Goal: Transaction & Acquisition: Purchase product/service

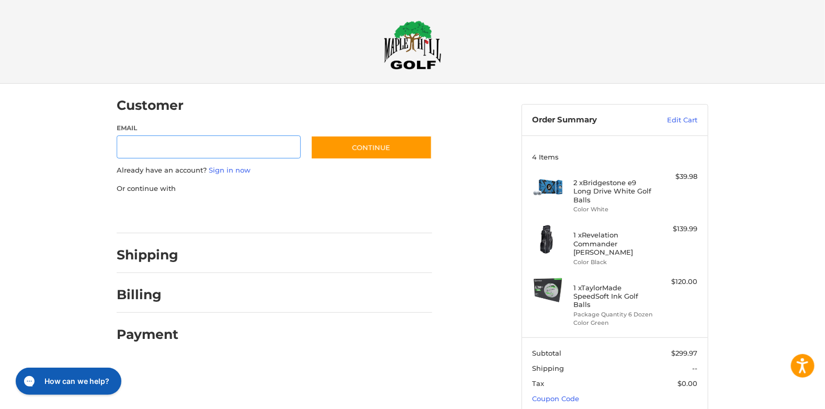
scroll to position [2, 0]
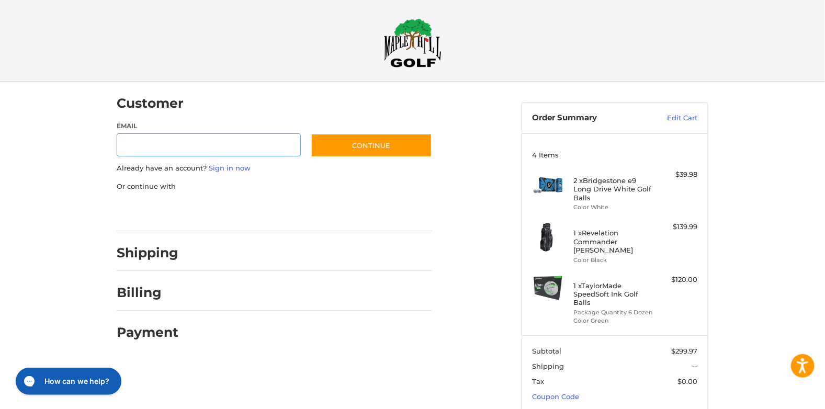
click at [133, 145] on input "Email" at bounding box center [209, 145] width 184 height 24
type input "**********"
click at [230, 167] on link "Sign in now" at bounding box center [230, 168] width 42 height 8
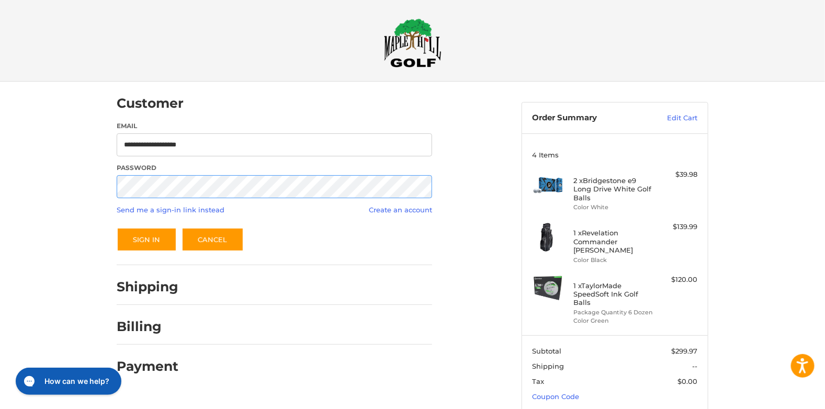
click at [117, 228] on button "Sign In" at bounding box center [147, 240] width 60 height 24
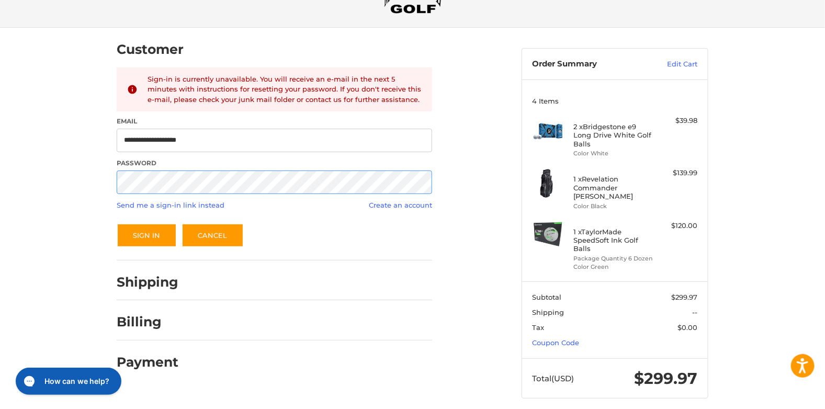
scroll to position [57, 0]
click at [159, 232] on button "Sign In" at bounding box center [147, 235] width 60 height 24
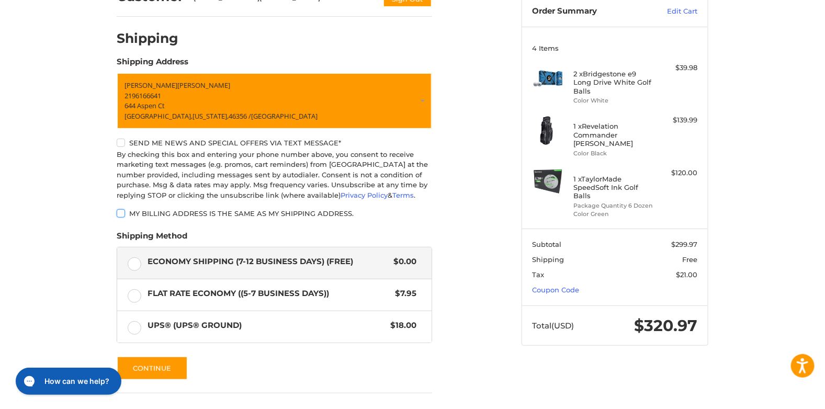
scroll to position [149, 0]
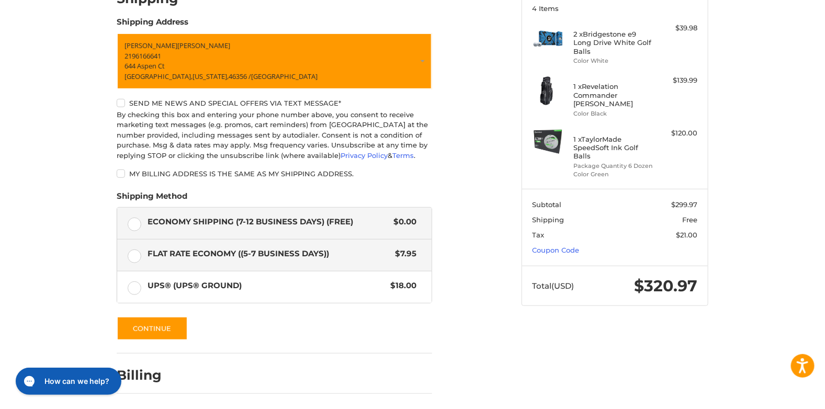
click at [136, 256] on label "Flat Rate Economy ((5-7 Business Days)) $7.95" at bounding box center [274, 255] width 314 height 31
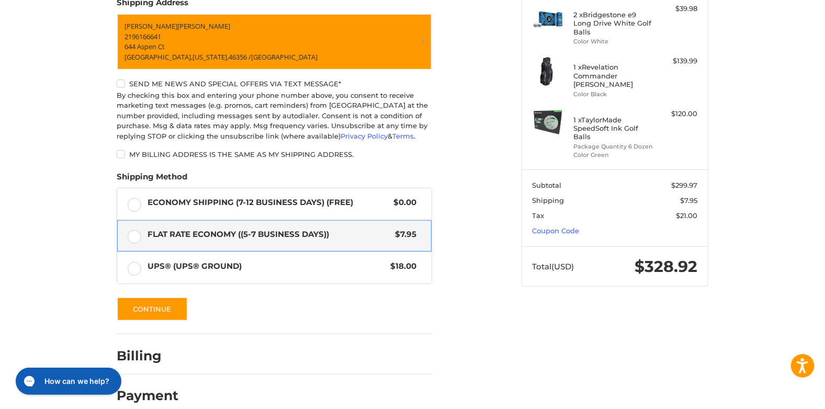
scroll to position [184, 0]
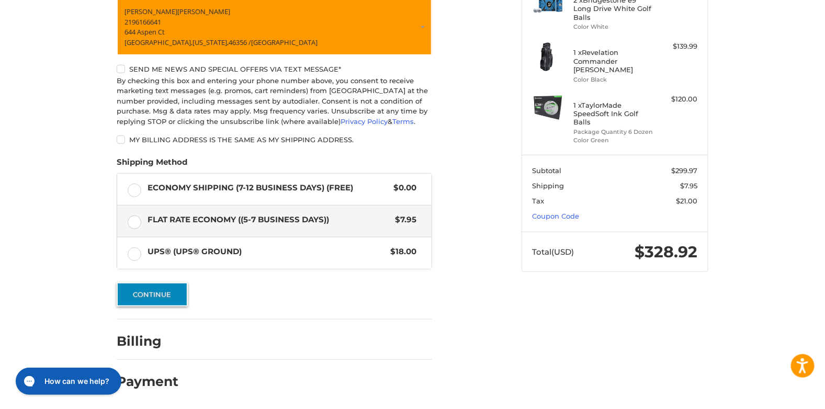
click at [145, 294] on button "Continue" at bounding box center [152, 295] width 71 height 24
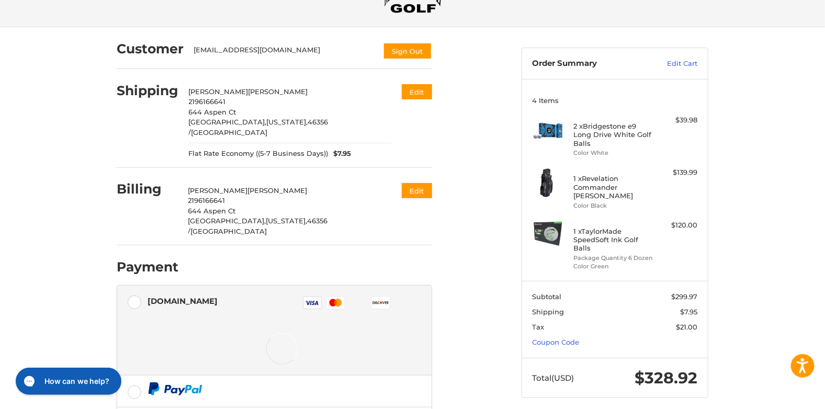
scroll to position [143, 0]
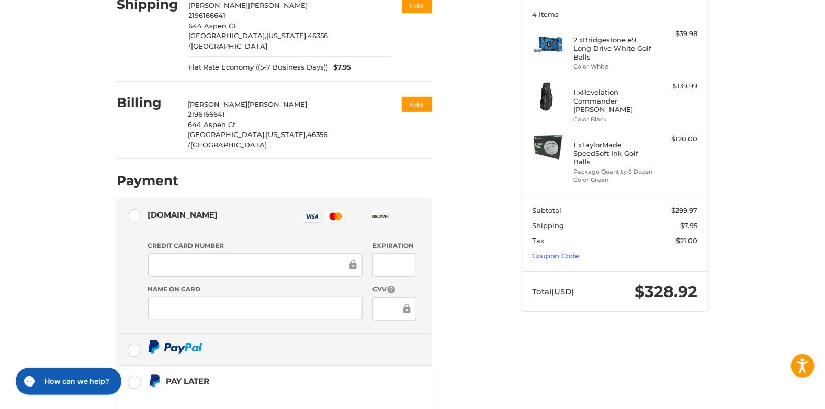
click at [132, 334] on label at bounding box center [274, 349] width 314 height 31
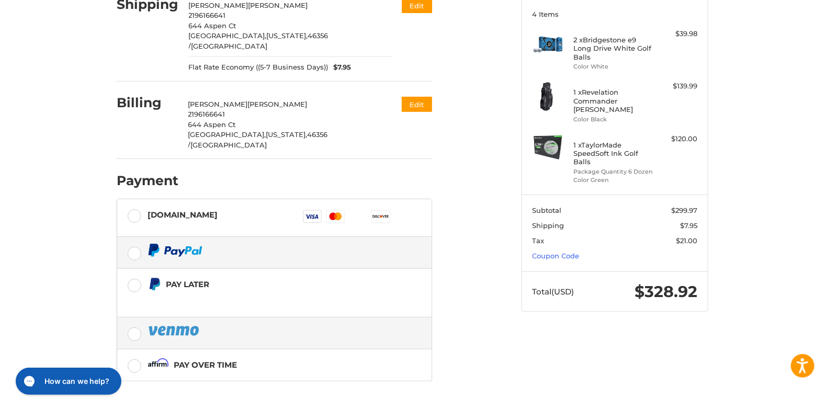
click at [128, 318] on label at bounding box center [274, 333] width 314 height 31
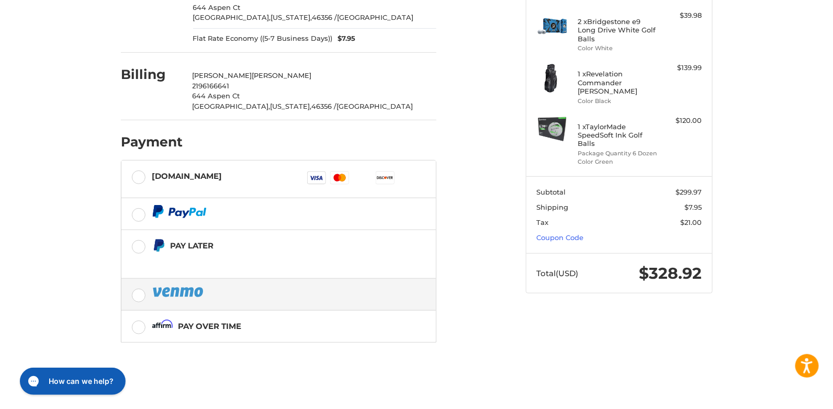
scroll to position [0, 0]
